Goal: Complete application form: Complete application form

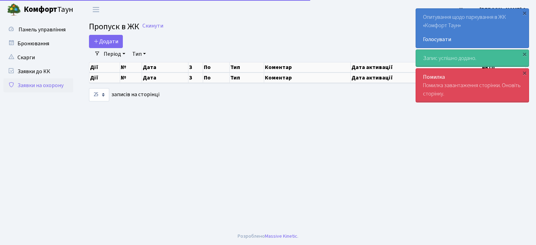
select select "25"
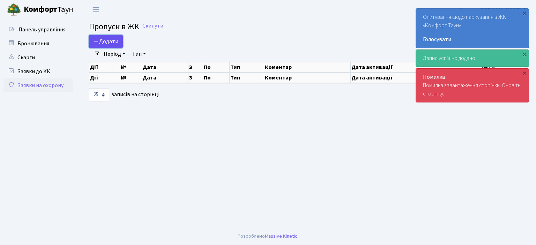
click at [107, 42] on span "Додати" at bounding box center [105, 42] width 25 height 8
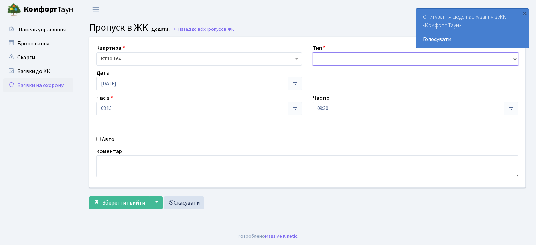
drag, startPoint x: 375, startPoint y: 60, endPoint x: 374, endPoint y: 64, distance: 4.3
click at [375, 60] on select "- Доставка Таксі Гості Сервіс" at bounding box center [416, 58] width 206 height 13
select select "1"
click at [313, 52] on select "- Доставка Таксі Гості Сервіс" at bounding box center [416, 58] width 206 height 13
click at [351, 111] on input "09:30" at bounding box center [409, 108] width 192 height 13
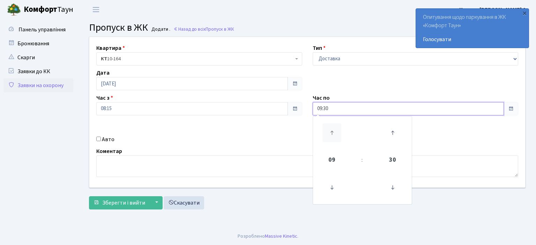
click at [336, 135] on icon at bounding box center [331, 132] width 19 height 19
click at [335, 135] on icon at bounding box center [331, 132] width 19 height 19
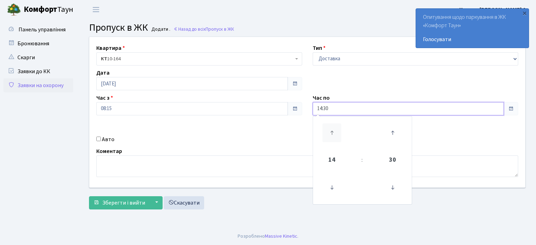
click at [335, 135] on icon at bounding box center [331, 132] width 19 height 19
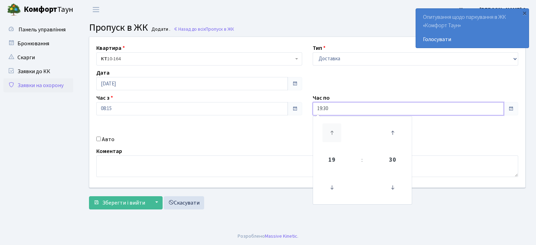
click at [335, 135] on icon at bounding box center [331, 132] width 19 height 19
type input "22:30"
click at [98, 140] on input "Авто" at bounding box center [98, 139] width 5 height 5
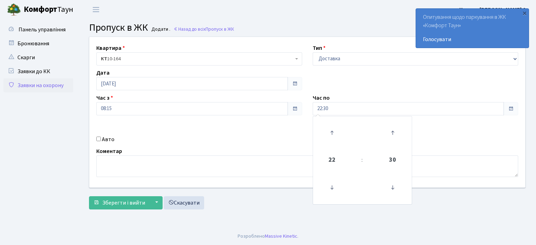
checkbox input "true"
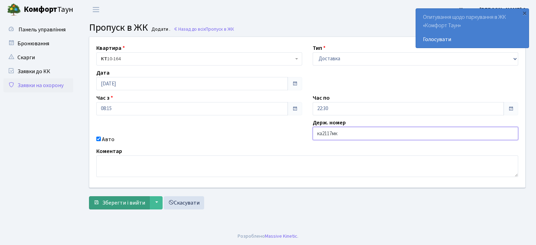
type input "ка2117мк"
click at [135, 202] on span "Зберегти і вийти" at bounding box center [123, 203] width 43 height 8
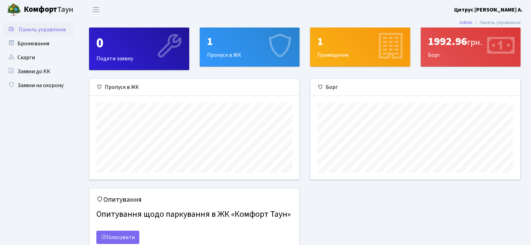
scroll to position [100, 209]
click at [54, 86] on link "Заявки на охорону" at bounding box center [38, 85] width 70 height 14
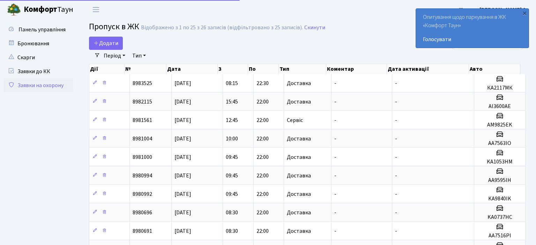
select select "25"
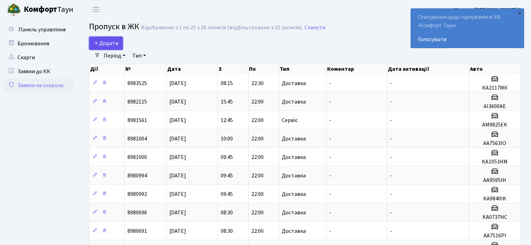
click at [113, 43] on span "Додати" at bounding box center [105, 43] width 25 height 8
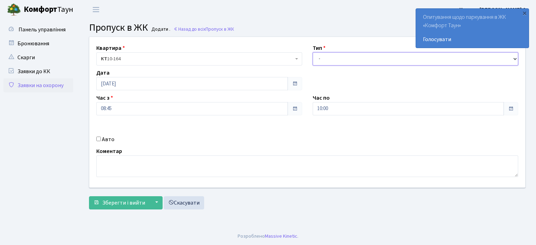
click at [352, 57] on select "- Доставка Таксі Гості Сервіс" at bounding box center [416, 58] width 206 height 13
select select "1"
click at [313, 52] on select "- Доставка Таксі Гості Сервіс" at bounding box center [416, 58] width 206 height 13
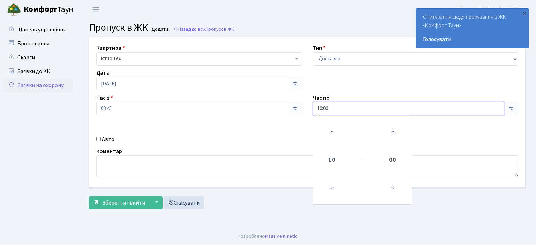
click at [331, 109] on input "10:00" at bounding box center [409, 108] width 192 height 13
click at [333, 129] on icon at bounding box center [331, 132] width 19 height 19
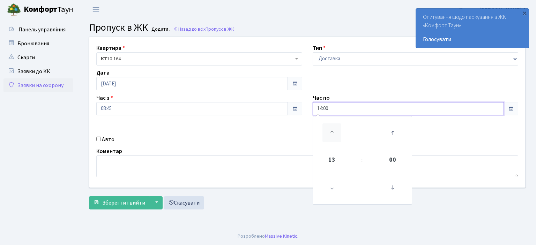
click at [333, 129] on icon at bounding box center [331, 132] width 19 height 19
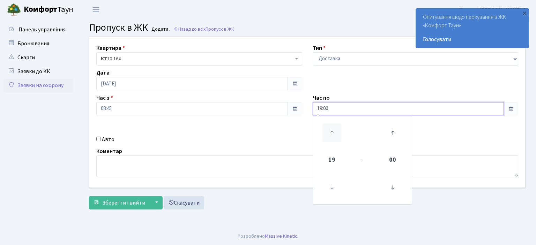
click at [333, 129] on icon at bounding box center [331, 132] width 19 height 19
type input "20:00"
click at [99, 139] on input "Авто" at bounding box center [98, 139] width 5 height 5
checkbox input "true"
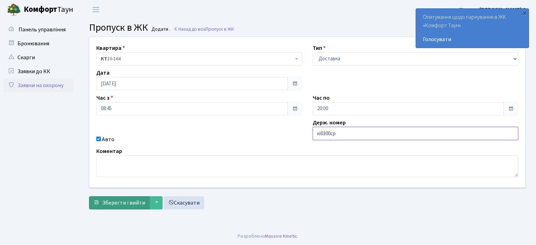
type input "кі0300ср"
click at [102, 204] on button "Зберегти і вийти" at bounding box center [119, 202] width 61 height 13
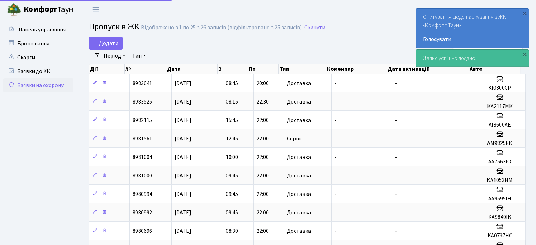
select select "25"
